Goal: Contribute content: Contribute content

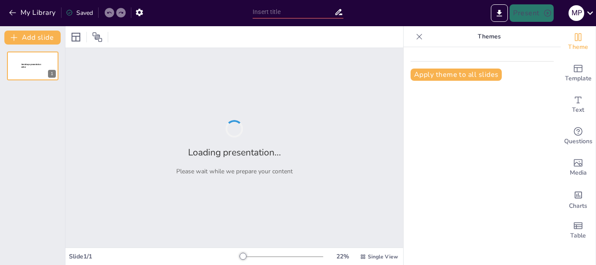
type input "Estrategias de Terapia Ocupacional para la Inclusión Educativa de Niños con Par…"
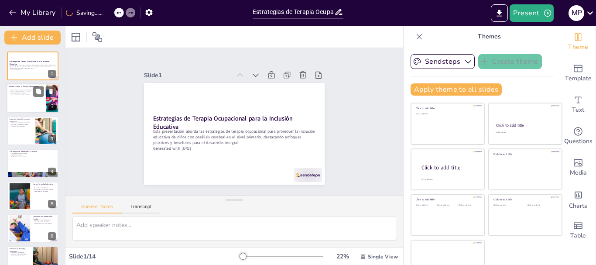
click at [33, 103] on div at bounding box center [33, 99] width 52 height 30
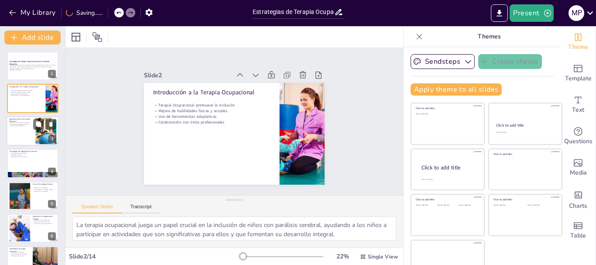
click at [21, 132] on div at bounding box center [33, 131] width 52 height 30
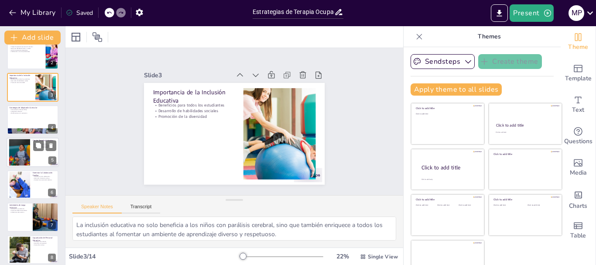
click at [21, 154] on div at bounding box center [20, 152] width 40 height 27
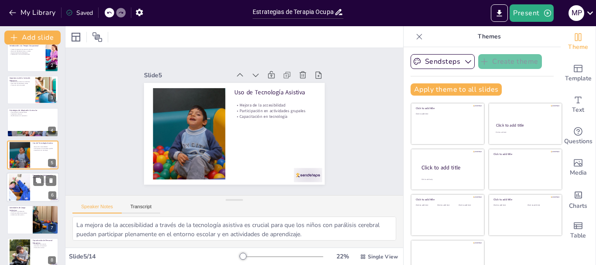
click at [25, 190] on div at bounding box center [19, 187] width 47 height 27
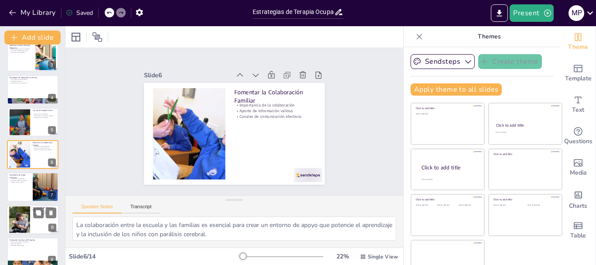
scroll to position [117, 0]
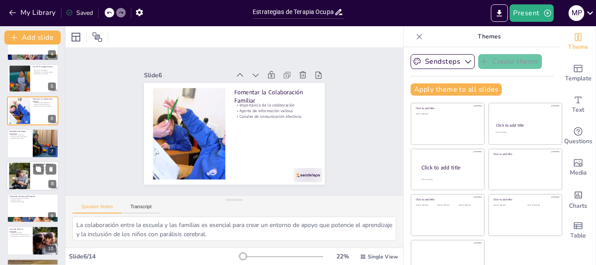
click at [22, 176] on div at bounding box center [20, 175] width 40 height 27
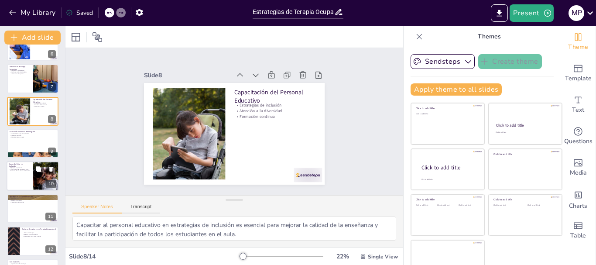
click at [24, 175] on div at bounding box center [33, 176] width 52 height 30
type textarea "Los ejemplos inspiradores de casos de éxito en inclusión educativa pueden motiv…"
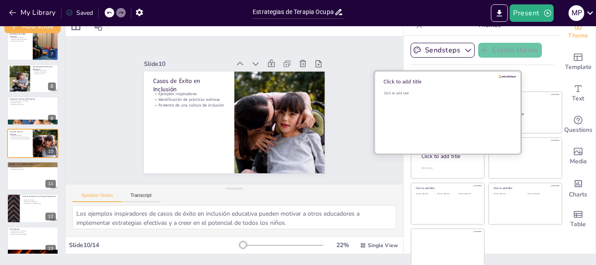
scroll to position [17, 0]
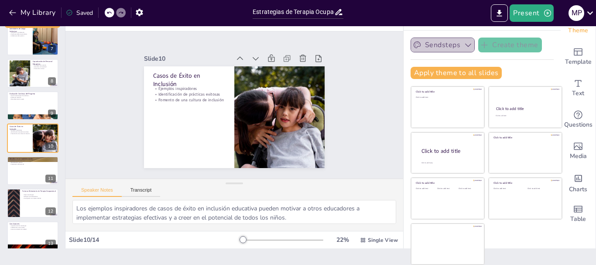
click at [442, 45] on button "Sendsteps" at bounding box center [443, 45] width 64 height 15
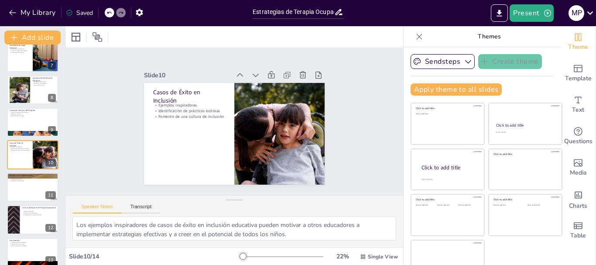
scroll to position [0, 0]
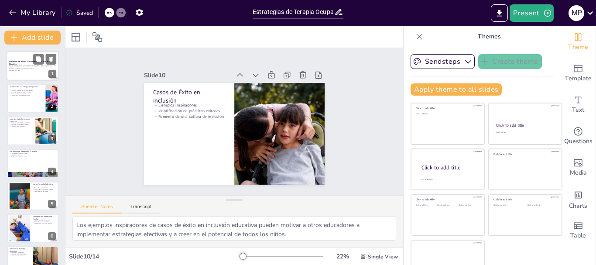
click at [21, 68] on p "Esta presentación aborda las estrategias de terapia ocupacional para promover l…" at bounding box center [32, 67] width 47 height 5
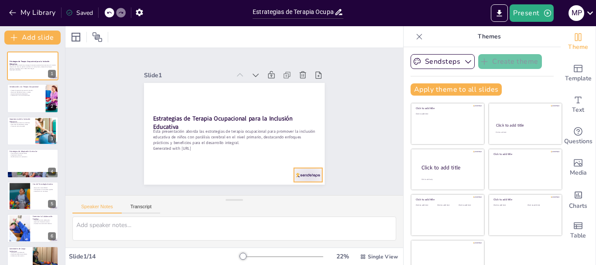
click at [298, 172] on div at bounding box center [308, 175] width 28 height 14
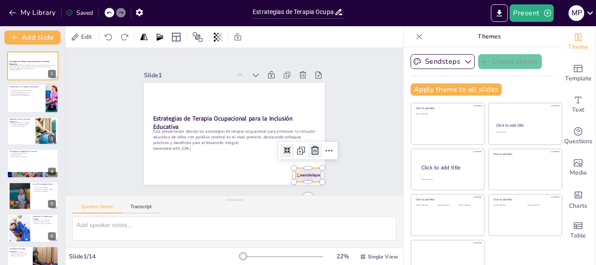
click at [310, 150] on icon at bounding box center [315, 150] width 10 height 10
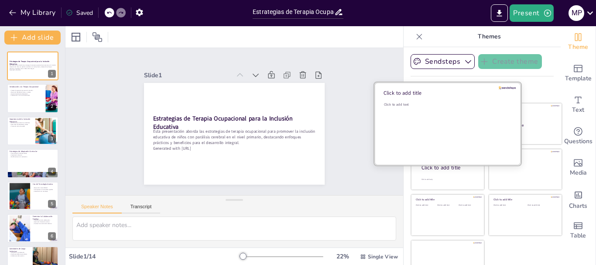
click at [442, 113] on div "Click to add text" at bounding box center [446, 129] width 125 height 54
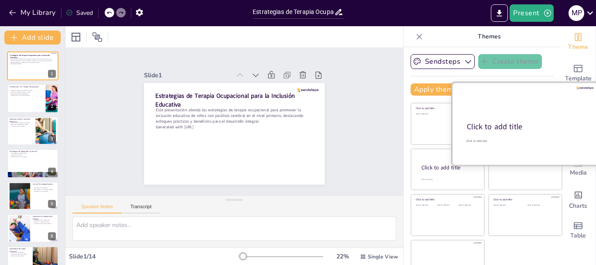
click at [527, 82] on div "Click to add title Click to add text" at bounding box center [525, 82] width 147 height 0
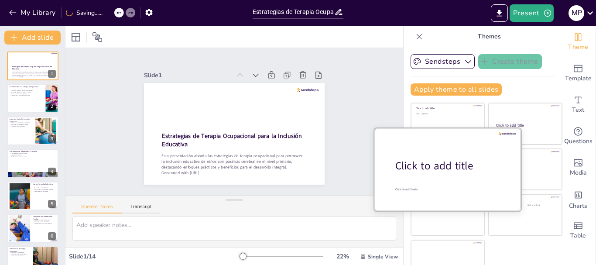
click at [427, 178] on div at bounding box center [447, 169] width 147 height 82
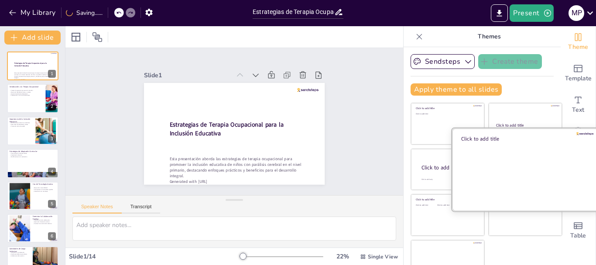
click at [507, 169] on div at bounding box center [525, 169] width 147 height 82
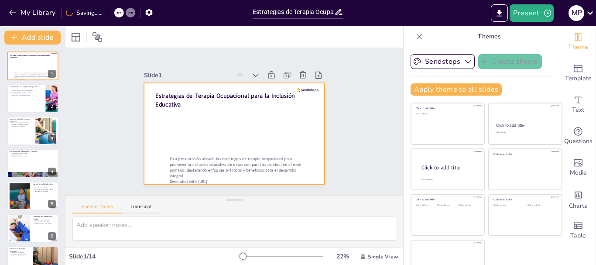
scroll to position [17, 0]
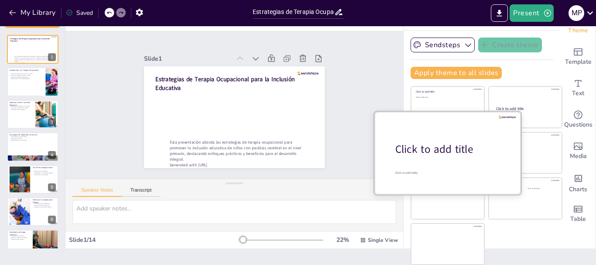
click at [430, 161] on div at bounding box center [447, 152] width 147 height 82
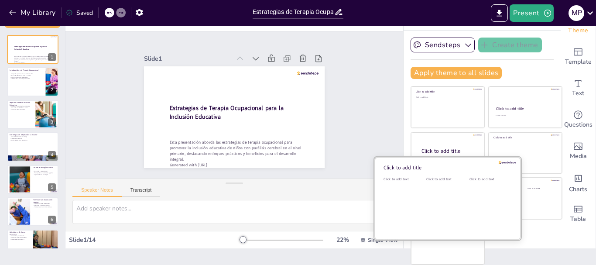
click at [443, 196] on div "Click to add text" at bounding box center [445, 204] width 39 height 54
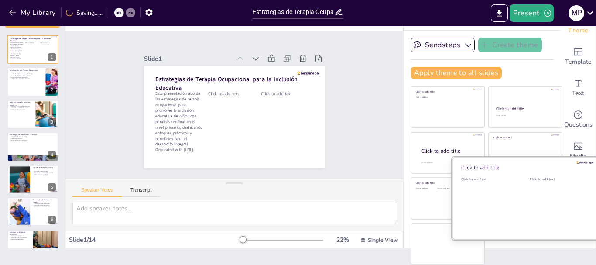
click at [530, 198] on div "Click to add text" at bounding box center [557, 204] width 55 height 54
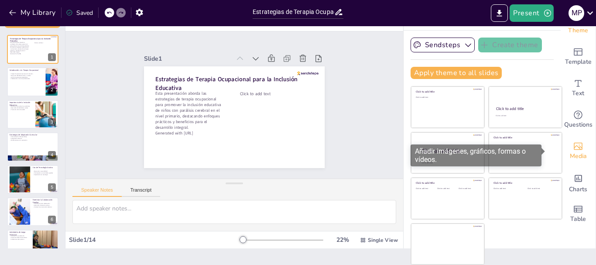
click at [573, 150] on icon "Add images, graphics, shapes or video" at bounding box center [578, 146] width 10 height 10
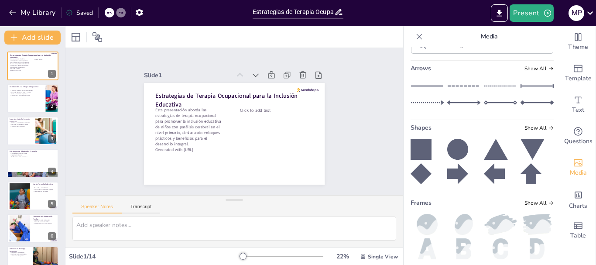
scroll to position [131, 0]
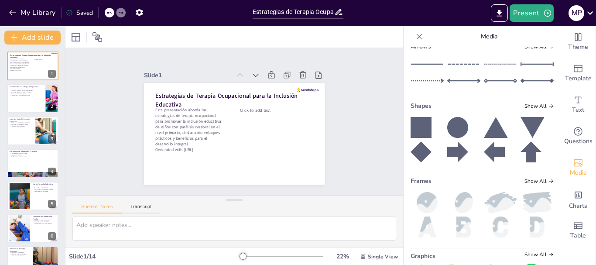
click at [454, 128] on icon at bounding box center [457, 127] width 21 height 21
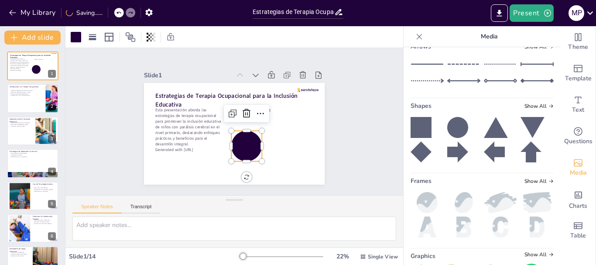
click at [411, 127] on icon at bounding box center [421, 127] width 21 height 21
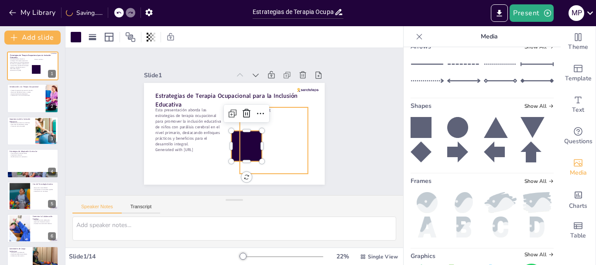
click at [244, 126] on div "Click to add text" at bounding box center [198, 146] width 92 height 92
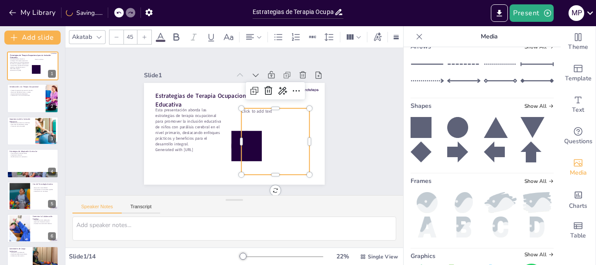
click at [325, 130] on div "Slide 1 Estrategias de Terapia Ocupacional para la Inclusión Educativa Esta pre…" at bounding box center [235, 121] width 182 height 351
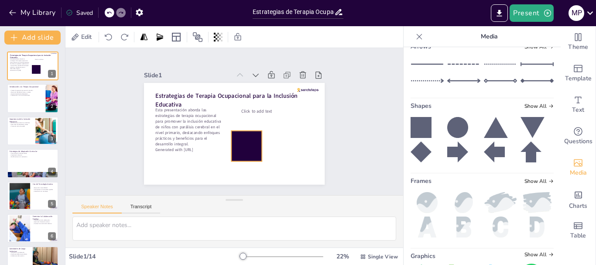
click at [238, 144] on div at bounding box center [232, 148] width 41 height 41
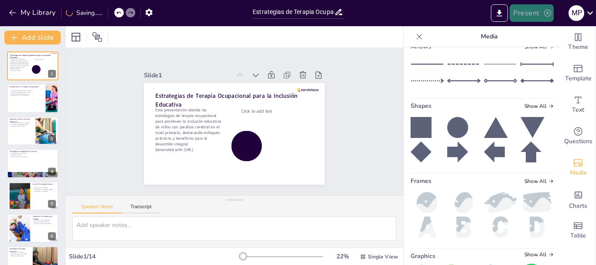
click at [525, 11] on button "Present" at bounding box center [532, 12] width 44 height 17
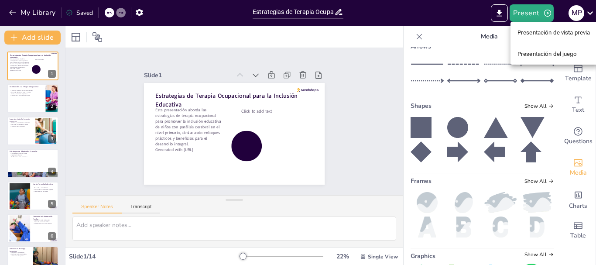
click at [541, 34] on font "Presentación de vista previa" at bounding box center [553, 32] width 73 height 7
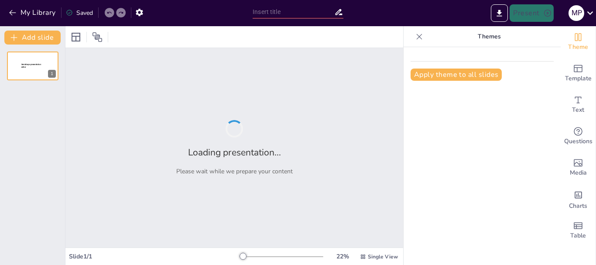
type input "Estrategias de Terapia Ocupacional para la Inclusión Educativa de Niños con Par…"
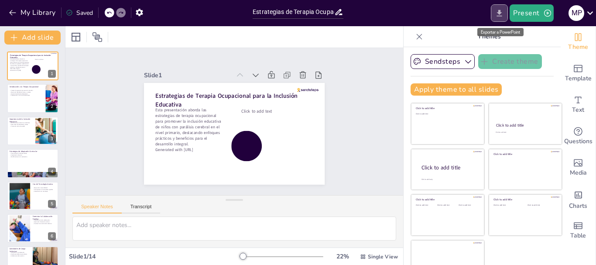
click at [500, 13] on icon "Export to PowerPoint" at bounding box center [499, 13] width 5 height 7
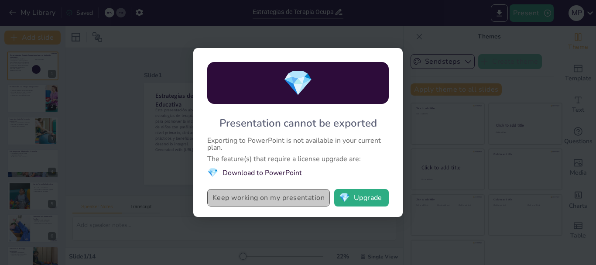
click at [257, 197] on button "Keep working on my presentation" at bounding box center [268, 197] width 123 height 17
